Goal: Register for event/course

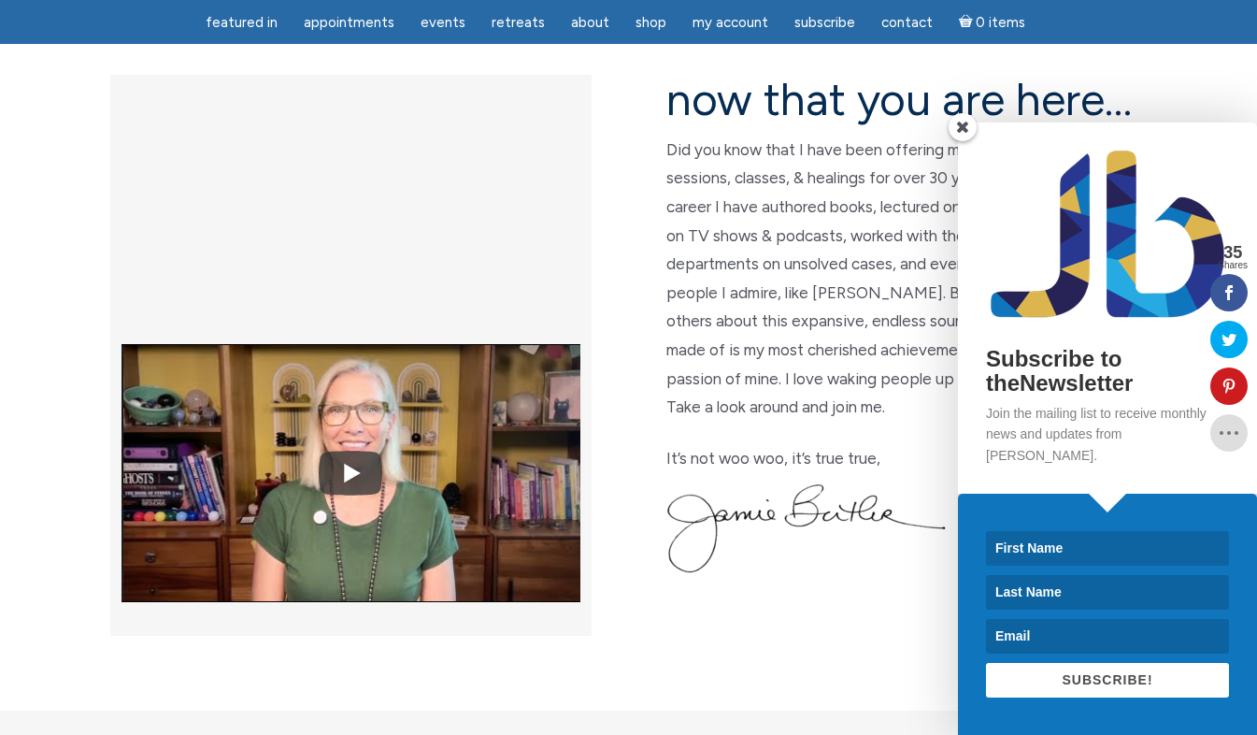
scroll to position [499, 0]
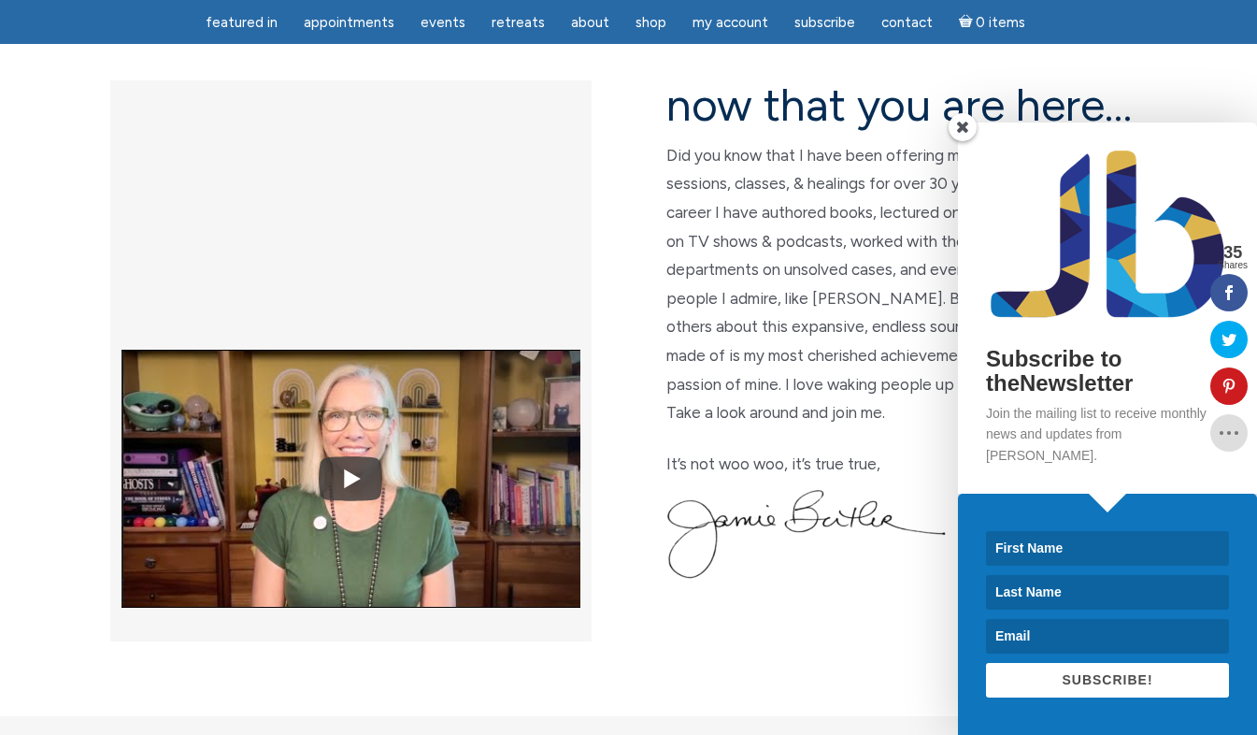
click at [959, 141] on span at bounding box center [963, 127] width 28 height 28
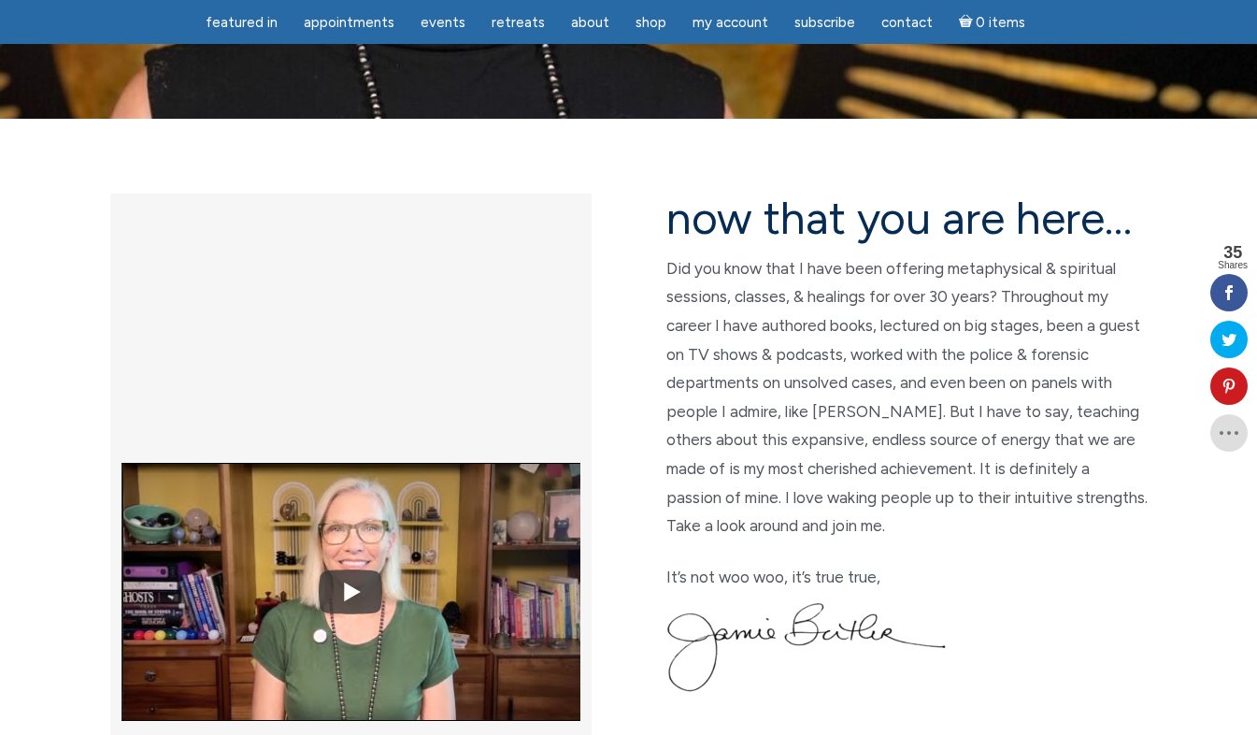
scroll to position [387, 0]
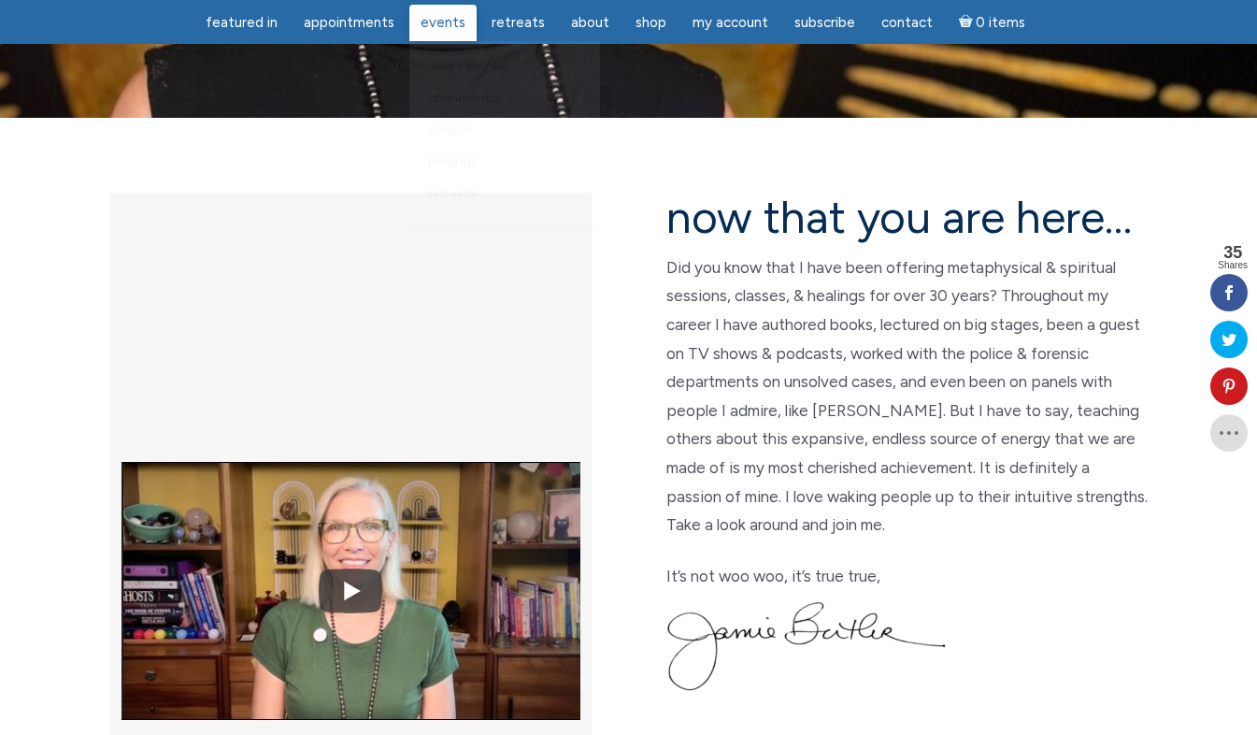
click at [442, 10] on link "Events" at bounding box center [442, 23] width 67 height 36
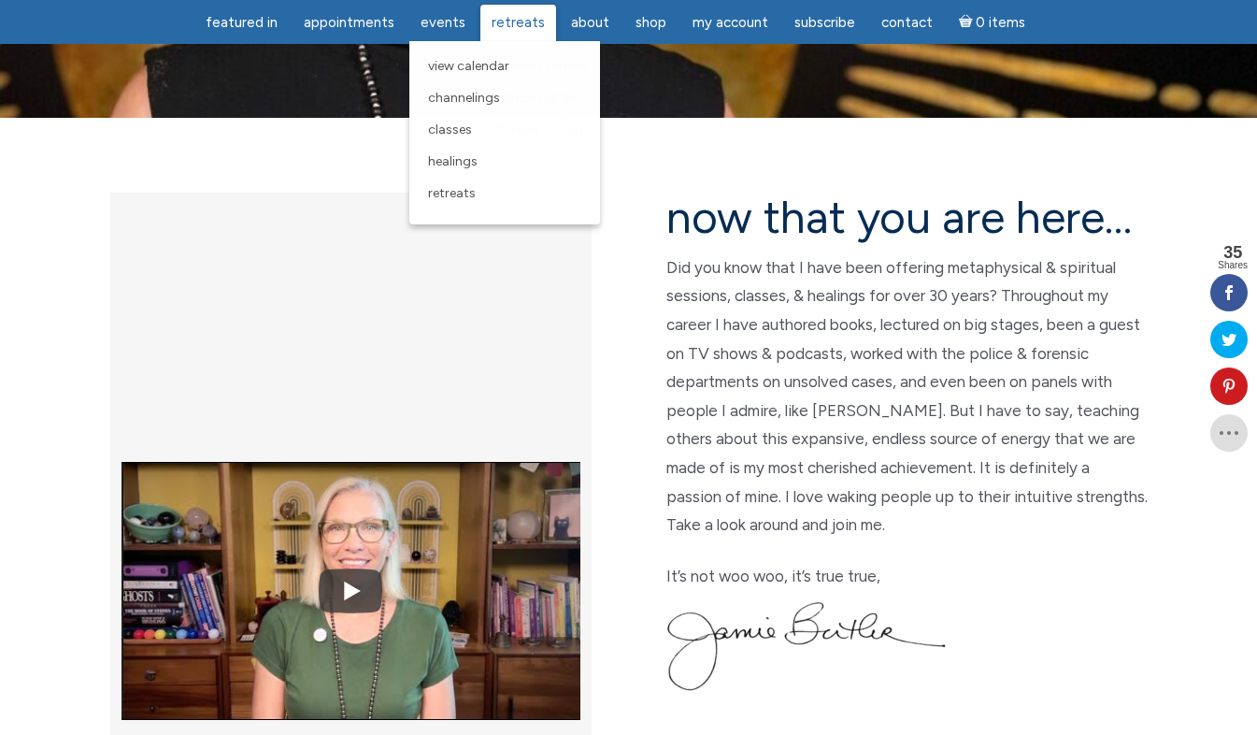
click at [513, 17] on span "Retreats" at bounding box center [518, 22] width 53 height 17
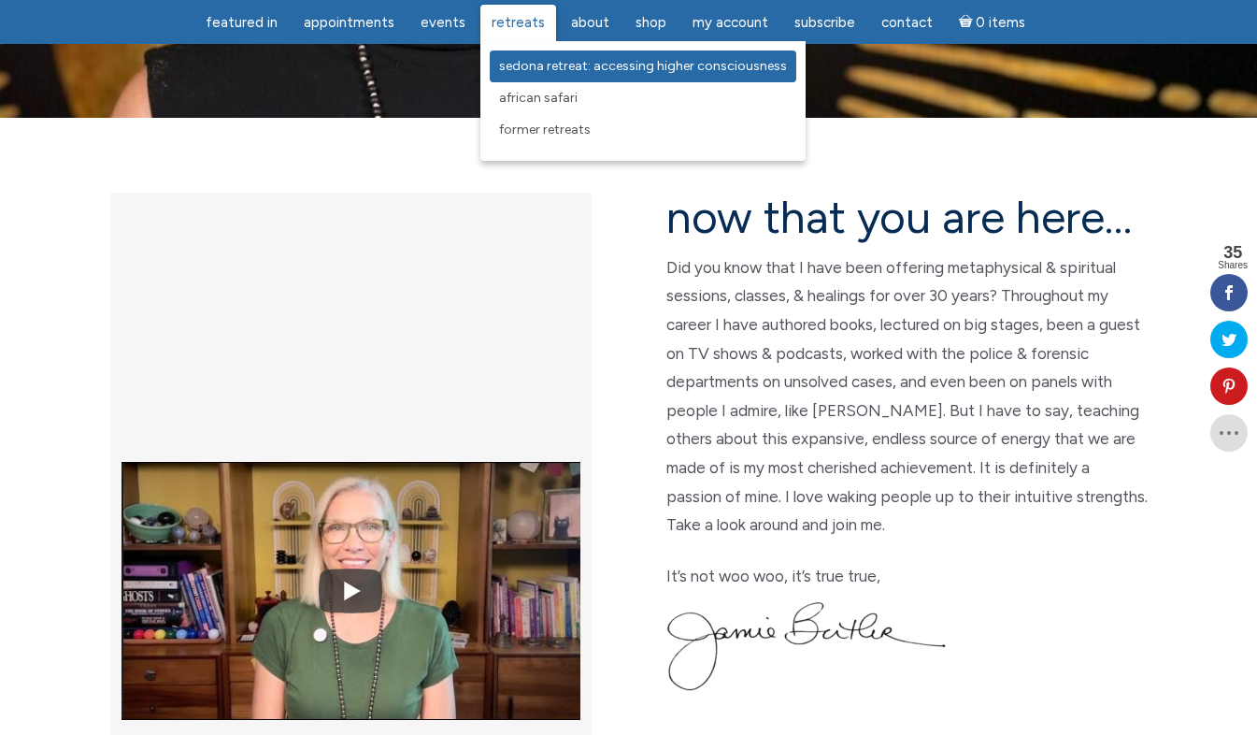
click at [537, 60] on span "Sedona Retreat: Accessing Higher Consciousness" at bounding box center [643, 66] width 288 height 16
